Goal: Task Accomplishment & Management: Manage account settings

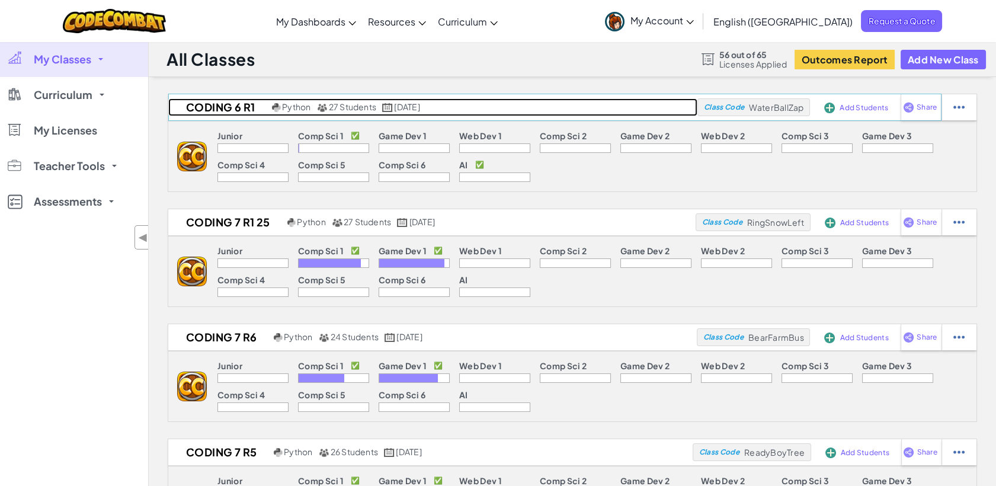
click at [247, 111] on h2 "Coding 6 R1" at bounding box center [218, 107] width 101 height 18
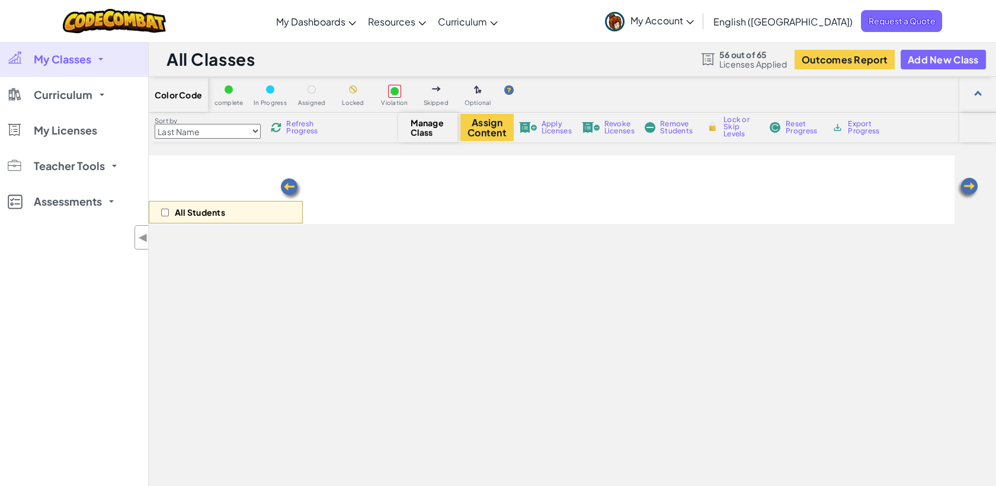
select select "663b25f11c568468efc8adde"
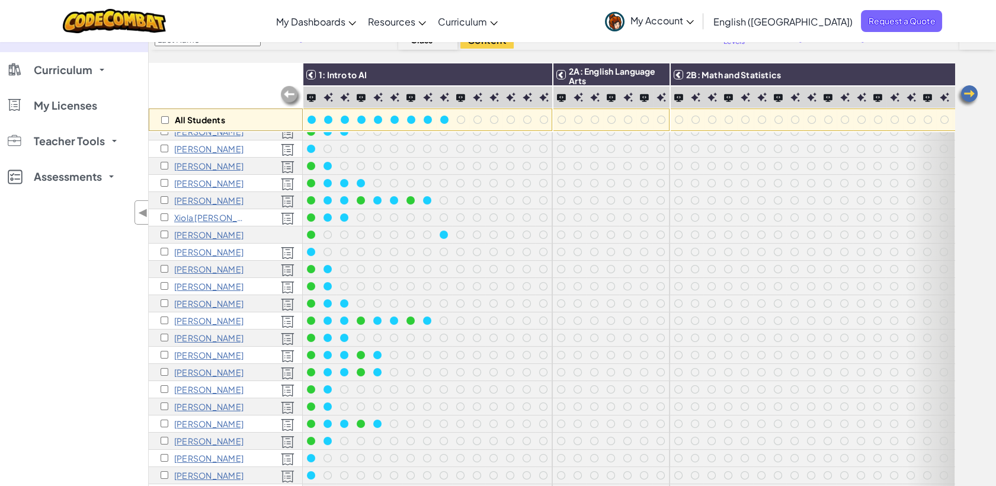
scroll to position [60, 0]
click at [164, 235] on input "checkbox" at bounding box center [165, 235] width 8 height 8
checkbox input "true"
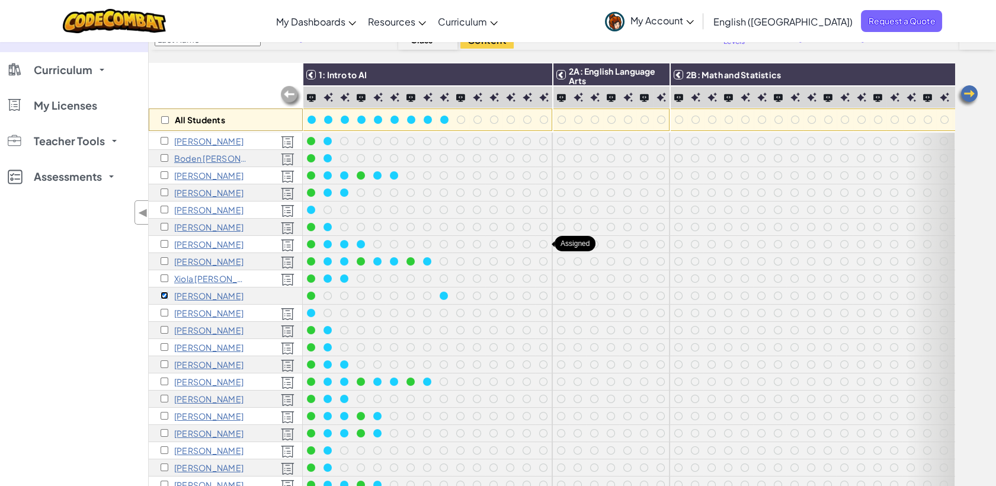
scroll to position [0, 0]
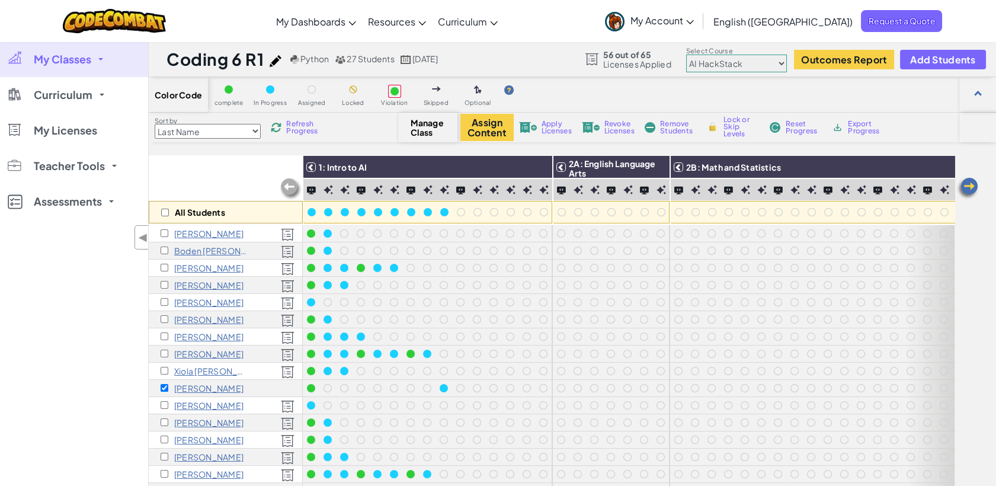
click at [801, 121] on span "Reset Progress" at bounding box center [804, 127] width 36 height 14
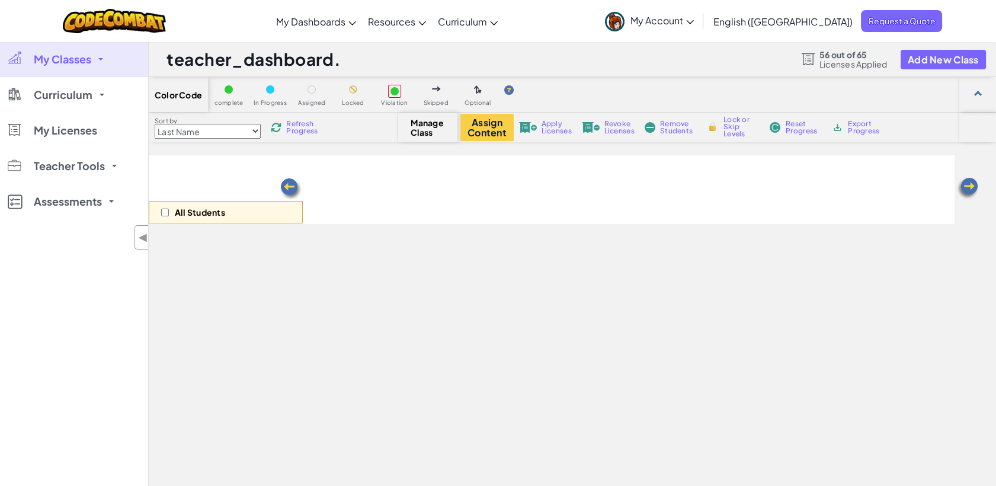
select select "663b25f11c568468efc8adde"
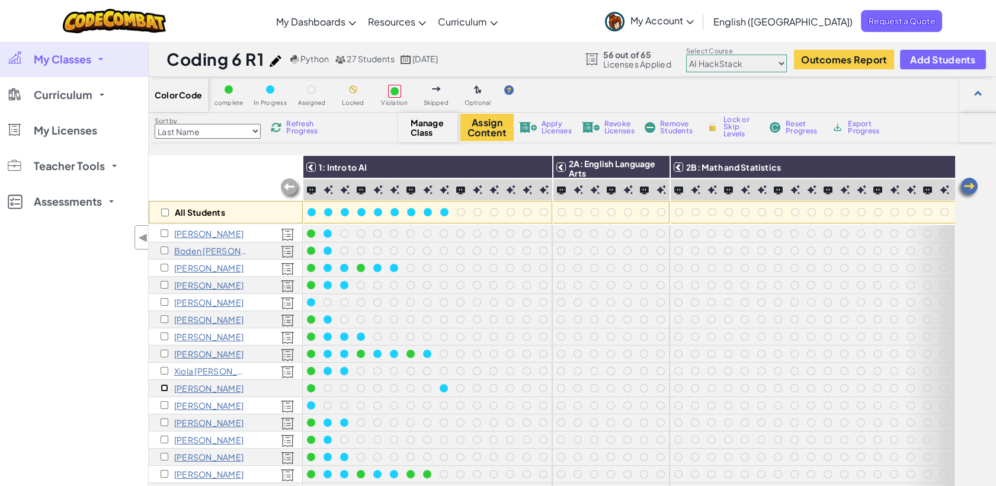
click at [168, 384] on input "checkbox" at bounding box center [165, 388] width 8 height 8
checkbox input "true"
click at [790, 127] on span "Reset Progress" at bounding box center [804, 127] width 36 height 14
click at [559, 328] on div at bounding box center [561, 336] width 17 height 17
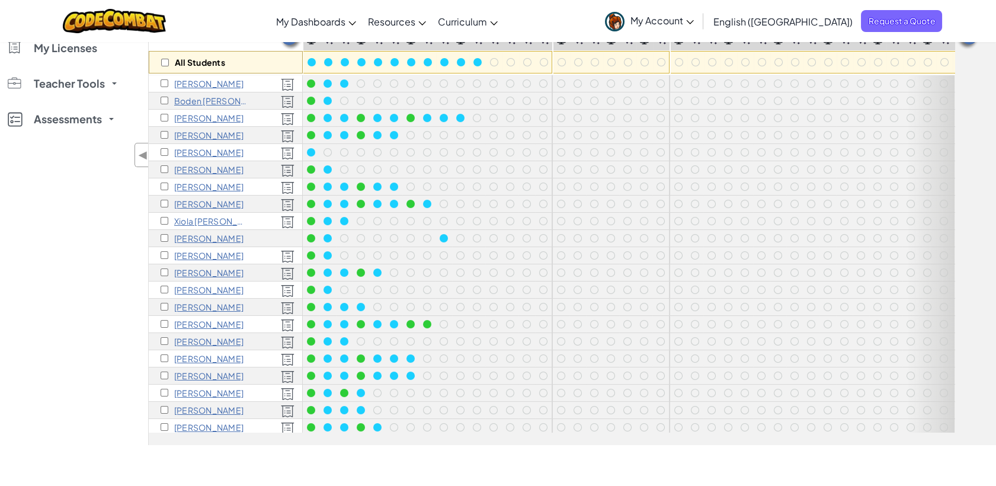
scroll to position [152, 0]
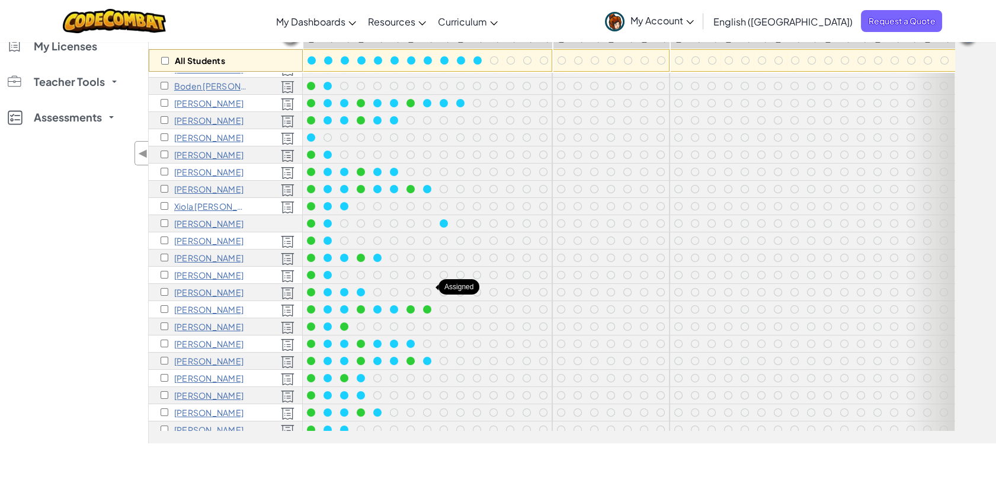
scroll to position [18, 0]
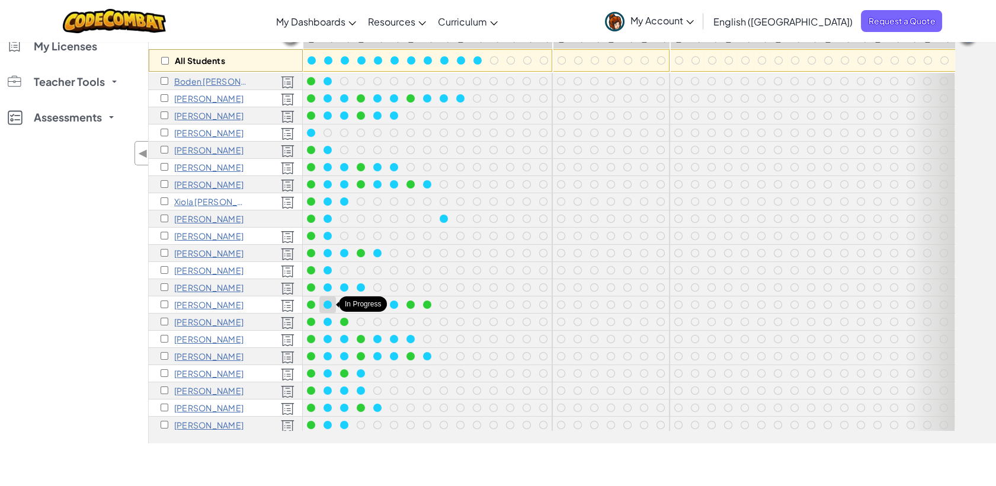
click at [335, 302] on div at bounding box center [327, 304] width 17 height 17
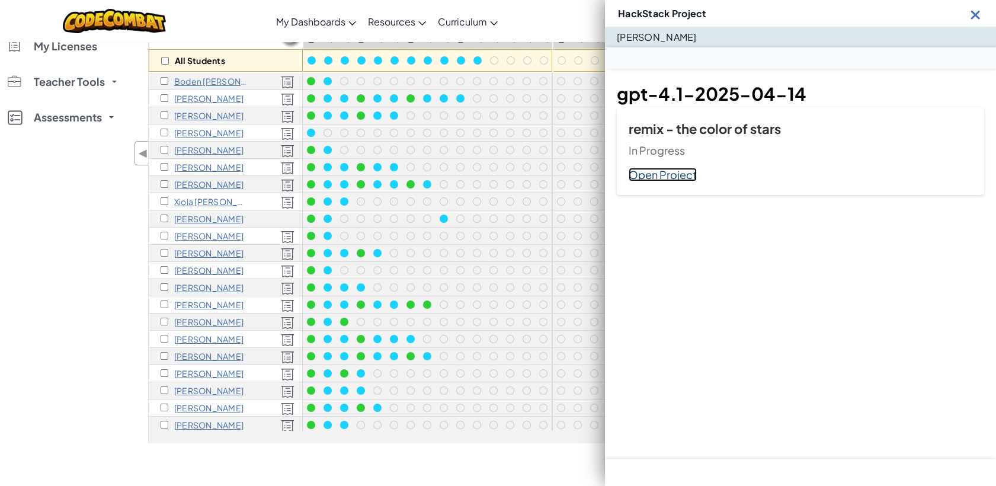
click at [696, 169] on link "Open Project" at bounding box center [663, 175] width 68 height 14
click at [344, 300] on div at bounding box center [344, 304] width 8 height 8
click at [667, 179] on link "Open Project" at bounding box center [663, 175] width 68 height 14
